Goal: Entertainment & Leisure: Browse casually

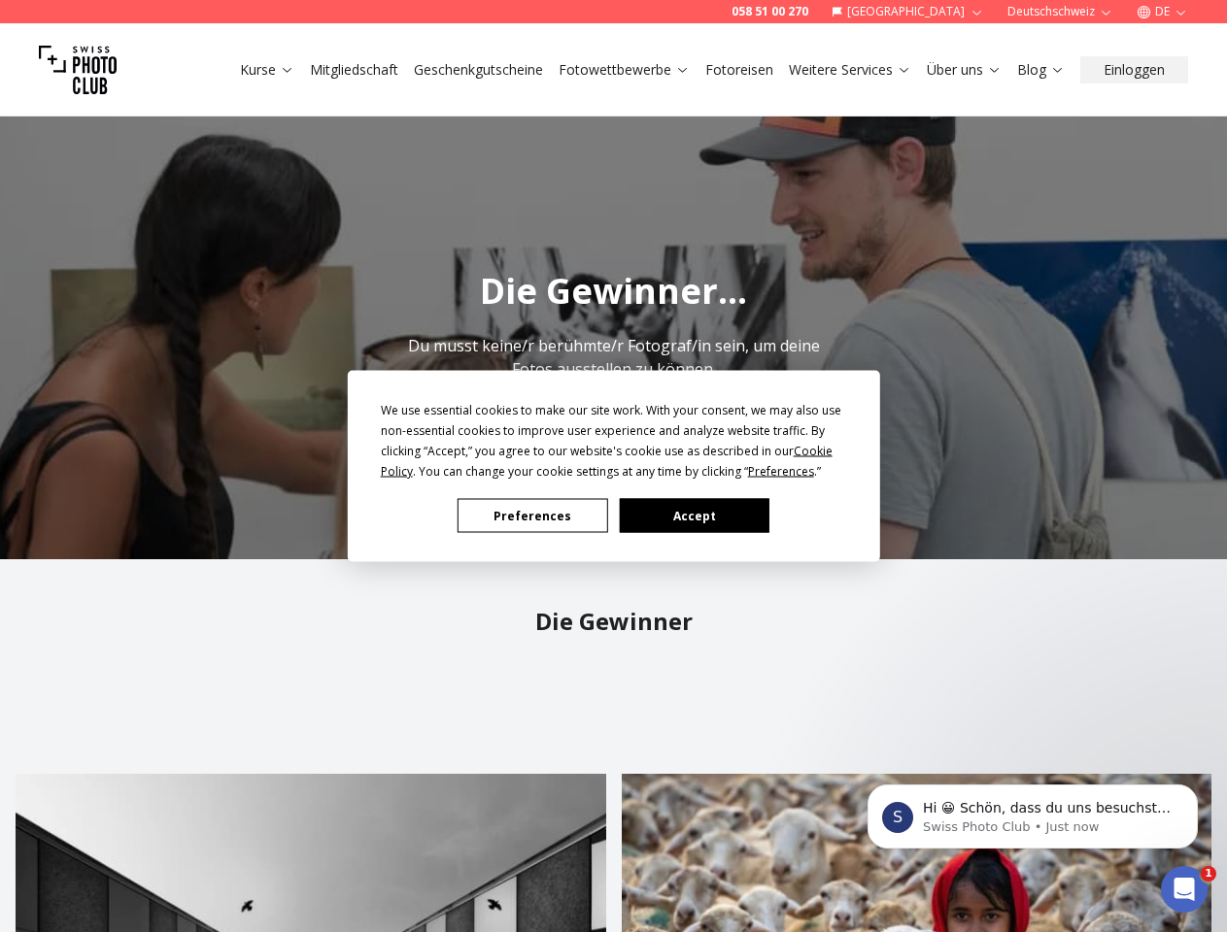
click at [613, 513] on div "Preferences Accept" at bounding box center [614, 516] width 466 height 34
click at [608, 461] on div "We use essential cookies to make our site work. With your consent, we may also …" at bounding box center [614, 441] width 466 height 82
click at [781, 471] on span "Preferences" at bounding box center [781, 471] width 66 height 17
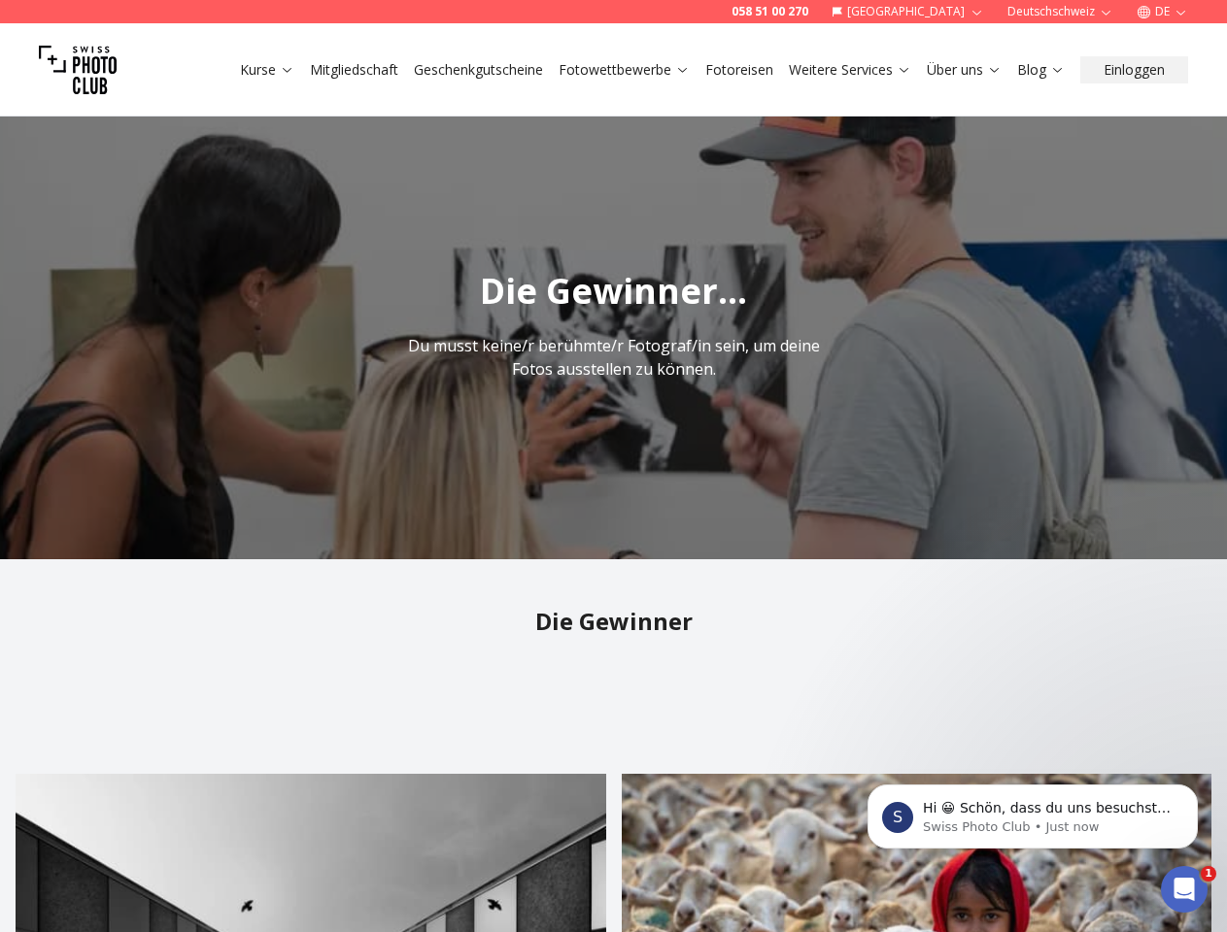
click at [532, 516] on img "1 / 1" at bounding box center [613, 326] width 1227 height 466
click at [694, 516] on img "1 / 1" at bounding box center [613, 326] width 1227 height 466
click at [1033, 817] on p "Hi 😀 Schön, dass du uns besuchst. Stell' uns gerne jederzeit Fragen oder hinter…" at bounding box center [1048, 808] width 251 height 19
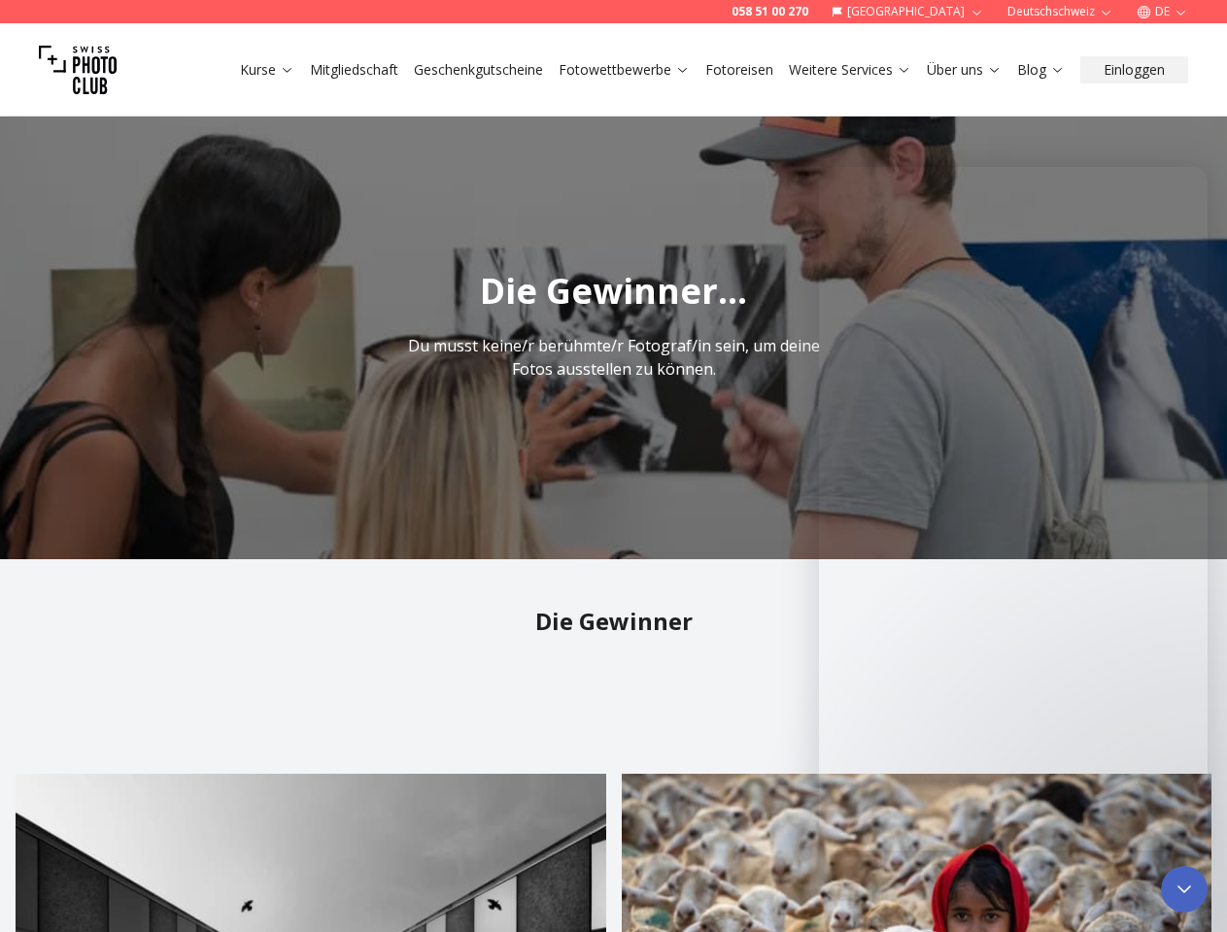
click at [1184, 890] on icon "Close Intercom Messenger" at bounding box center [1183, 889] width 23 height 23
